Goal: Complete application form

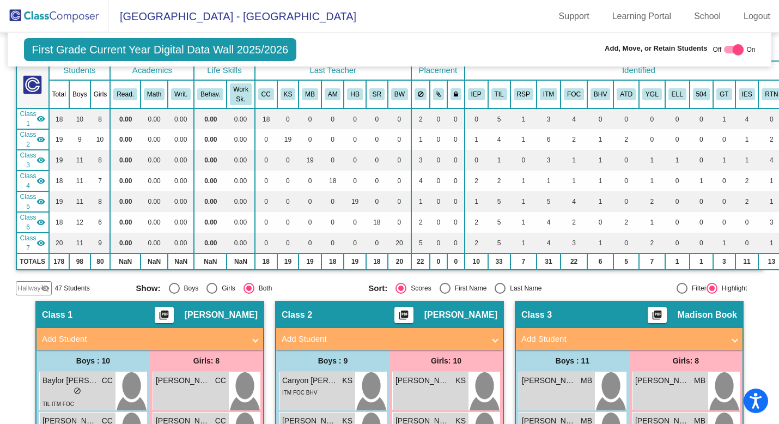
scroll to position [63, 0]
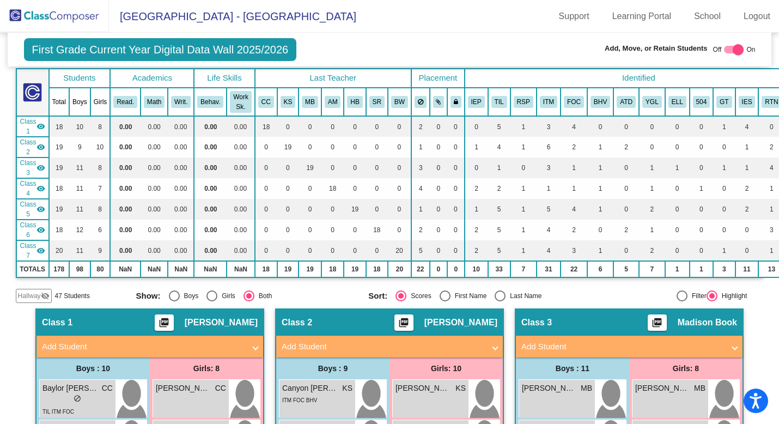
click at [253, 344] on span at bounding box center [255, 346] width 4 height 13
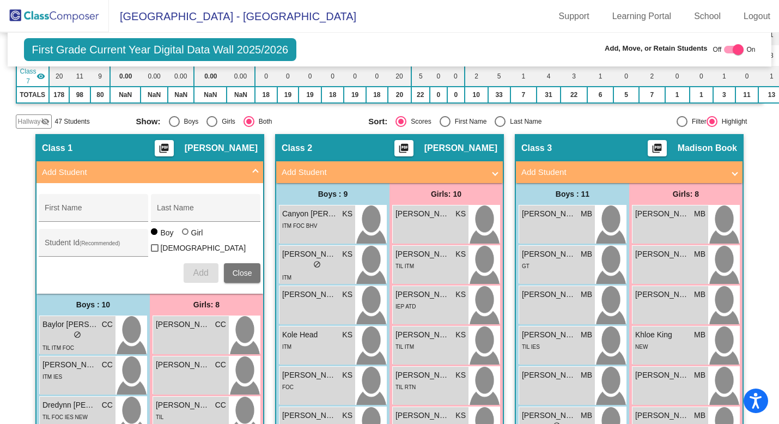
scroll to position [252, 0]
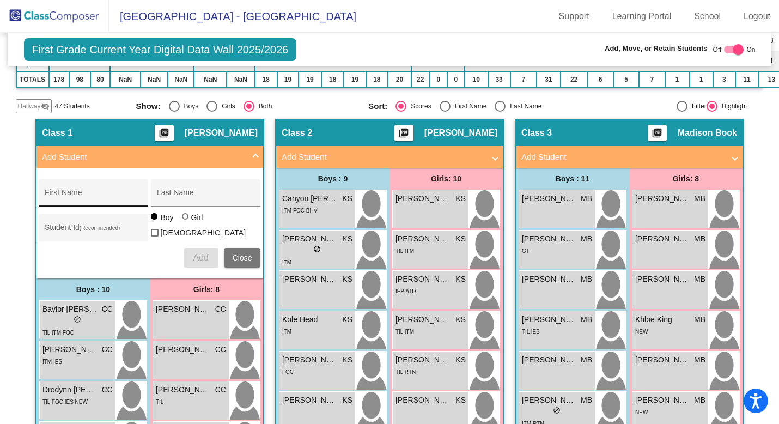
click at [99, 196] on input "First Name" at bounding box center [94, 196] width 98 height 9
type input "Aries"
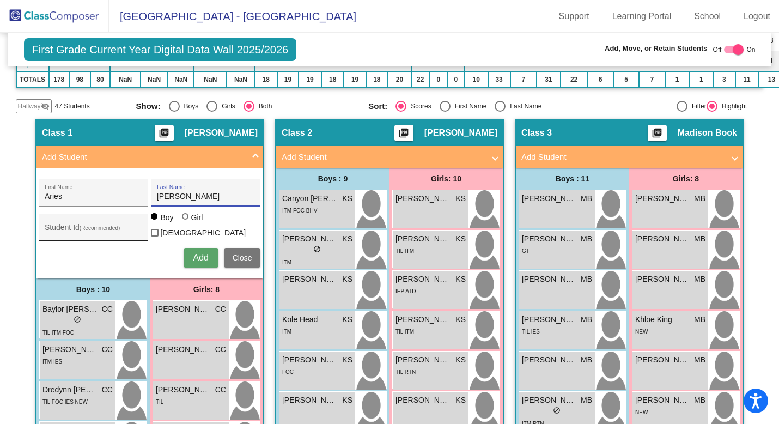
type input "[PERSON_NAME]"
click at [77, 222] on div "Student Id (Recommended)" at bounding box center [94, 230] width 98 height 22
paste input "6243781577"
type input "6243781577"
click at [197, 253] on span "Add" at bounding box center [200, 257] width 15 height 9
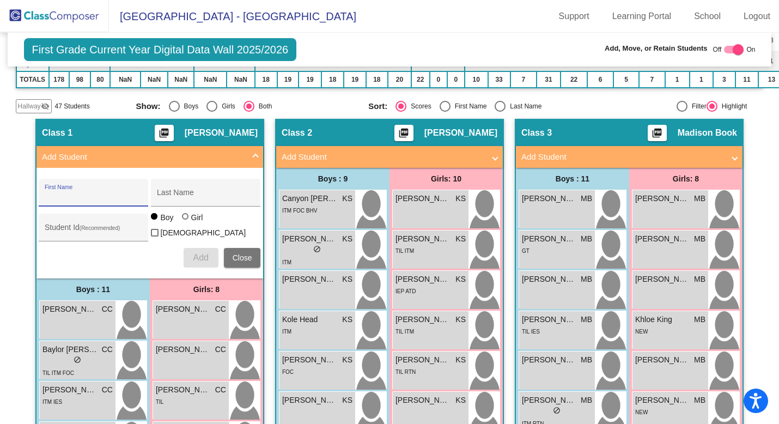
click at [253, 153] on span at bounding box center [255, 157] width 4 height 13
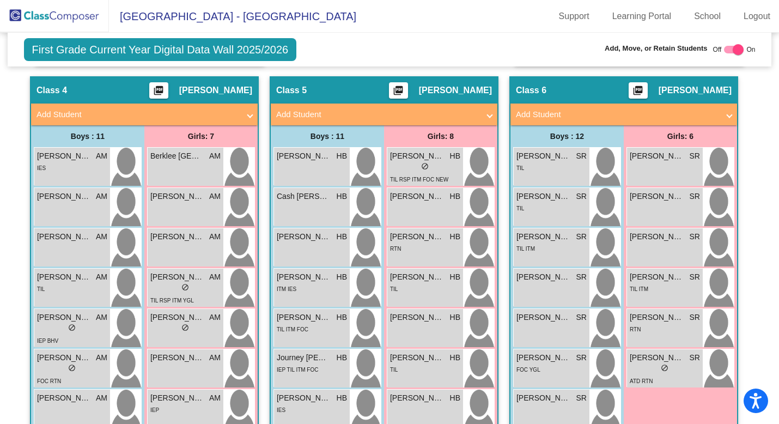
scroll to position [835, 0]
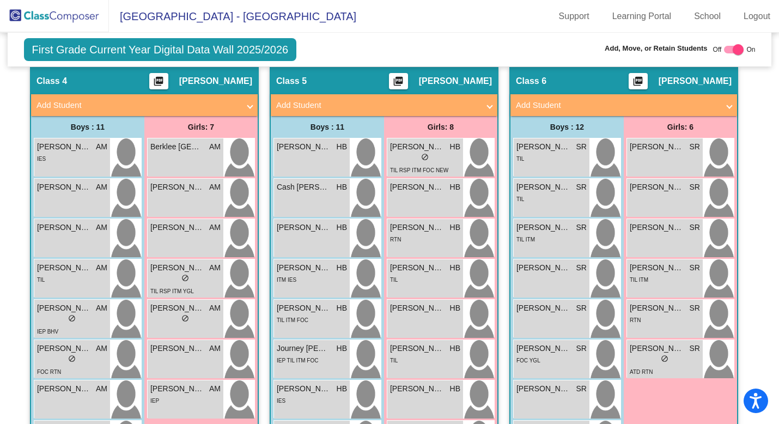
click at [727, 102] on span at bounding box center [729, 105] width 4 height 13
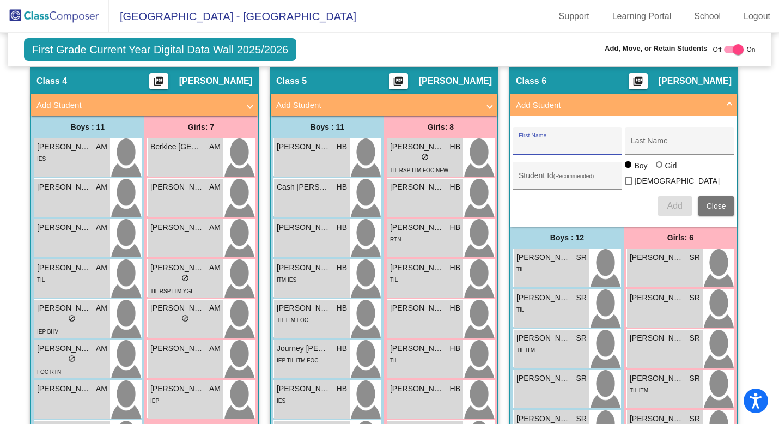
click at [553, 145] on input "First Name" at bounding box center [567, 145] width 98 height 9
type input "[PERSON_NAME]"
click at [659, 167] on div at bounding box center [660, 165] width 9 height 9
click at [660, 170] on input "Girl" at bounding box center [660, 170] width 1 height 1
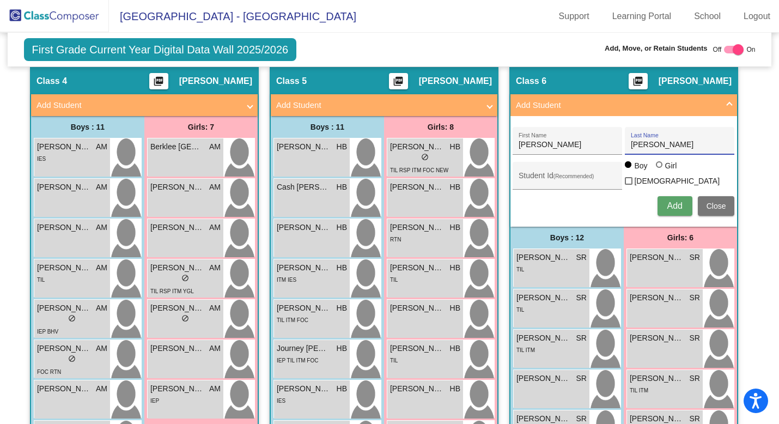
radio input "true"
click at [567, 181] on div "Student Id (Recommended)" at bounding box center [567, 178] width 98 height 22
paste input "5415753842"
type input "5415753842"
click at [671, 201] on span "Add" at bounding box center [674, 205] width 15 height 9
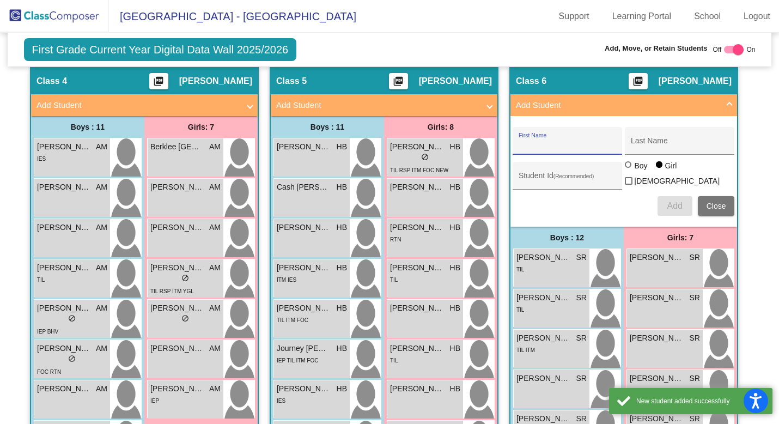
click at [727, 99] on span at bounding box center [729, 105] width 4 height 13
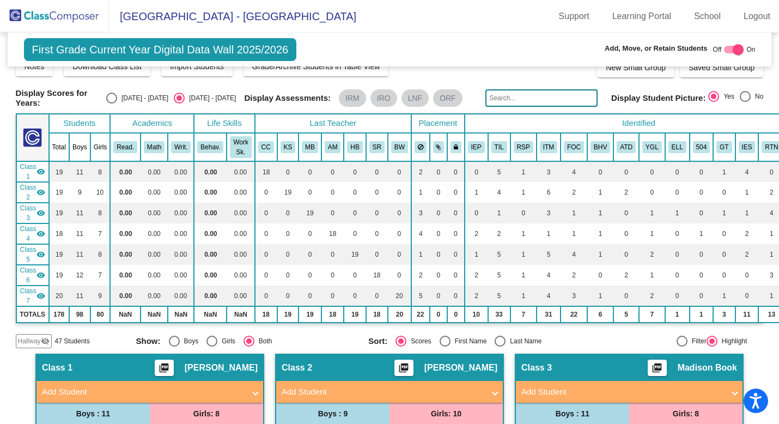
scroll to position [20, 0]
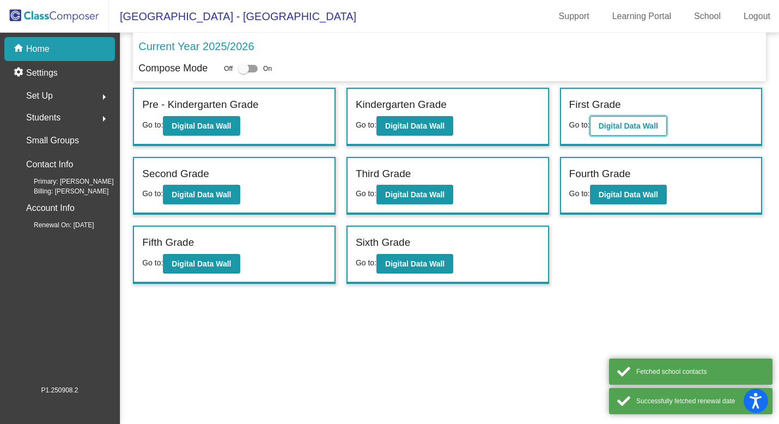
click at [606, 130] on button "Digital Data Wall" at bounding box center [628, 126] width 77 height 20
